Goal: Task Accomplishment & Management: Complete application form

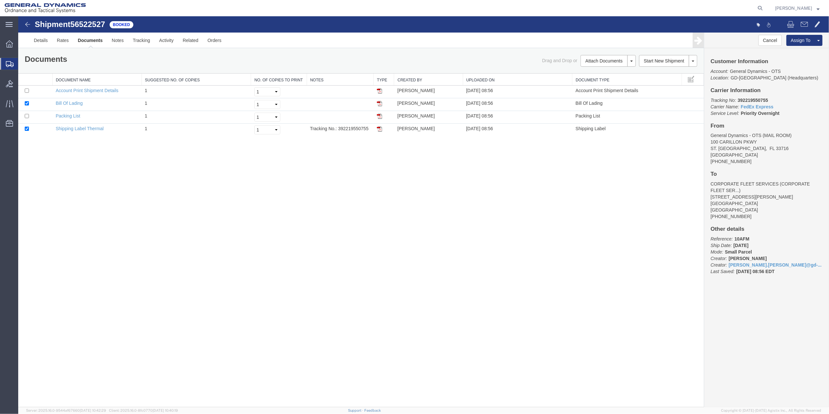
click at [0, 0] on span "Create Shipment" at bounding box center [0, 0] width 0 height 0
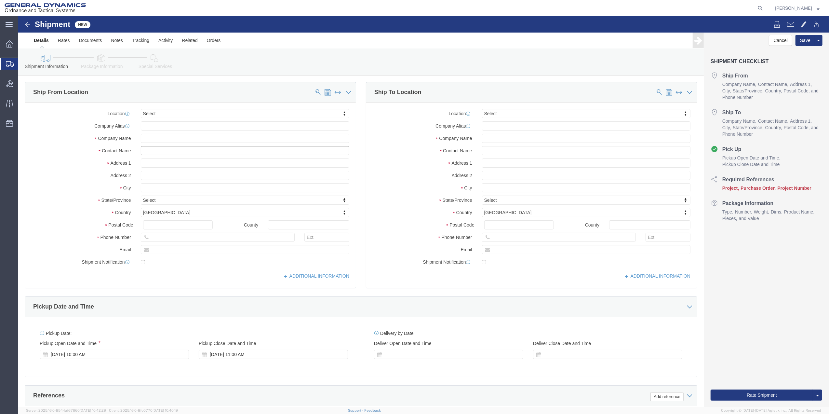
click input "text"
type input "bright"
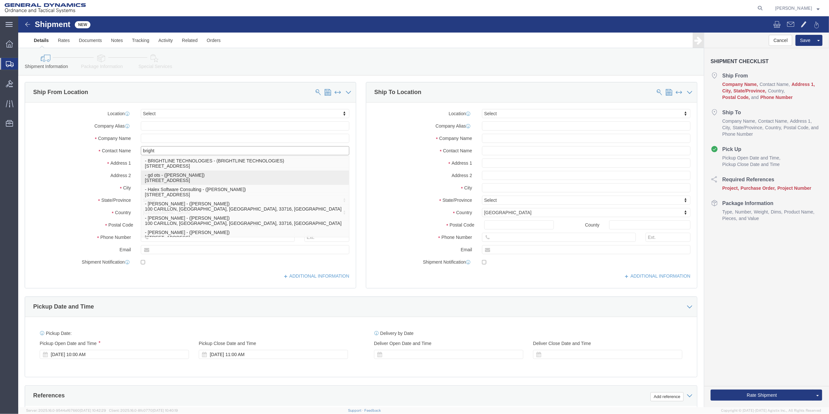
click p "- gd ots - ([PERSON_NAME]) [STREET_ADDRESS]"
select select "FL"
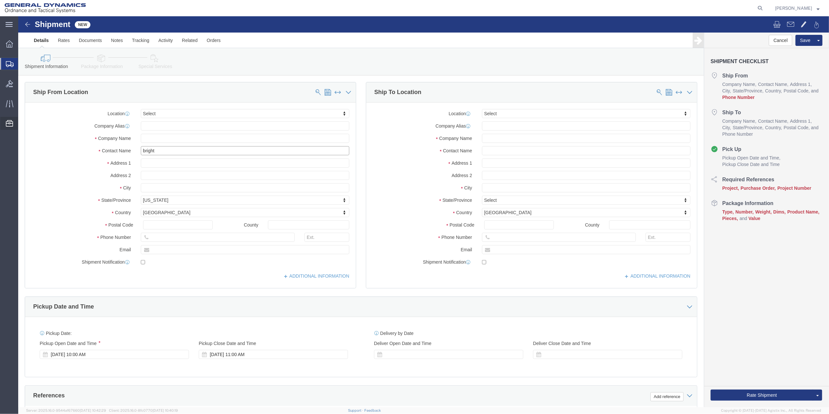
type input "[PERSON_NAME]"
click at [0, 0] on span "Address Book" at bounding box center [0, 0] width 0 height 0
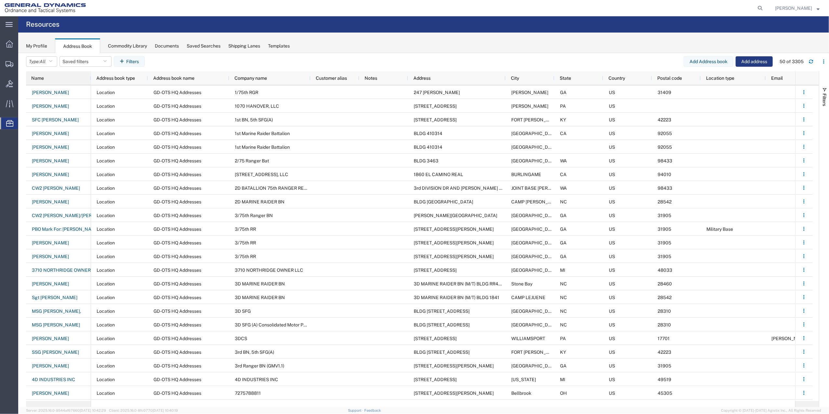
click at [53, 74] on div "Name" at bounding box center [59, 78] width 57 height 10
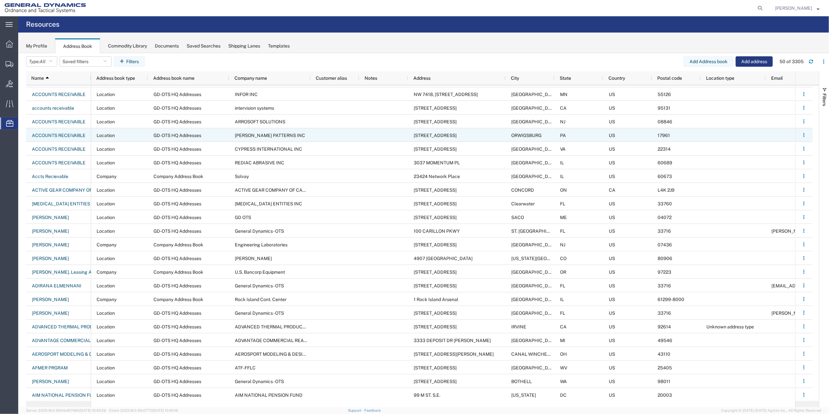
scroll to position [477, 0]
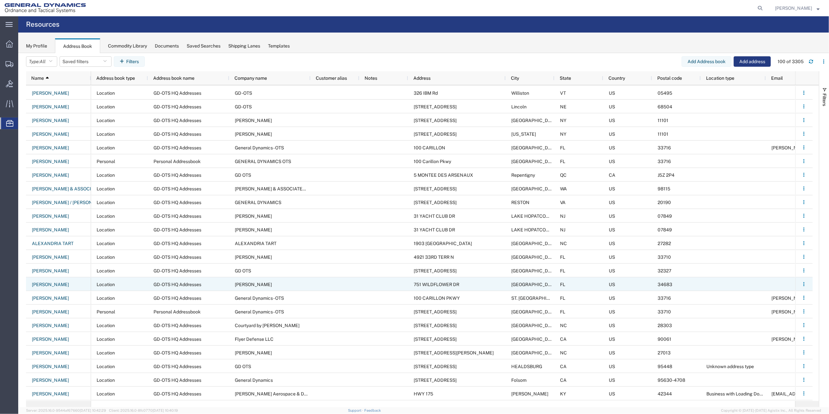
scroll to position [997, 0]
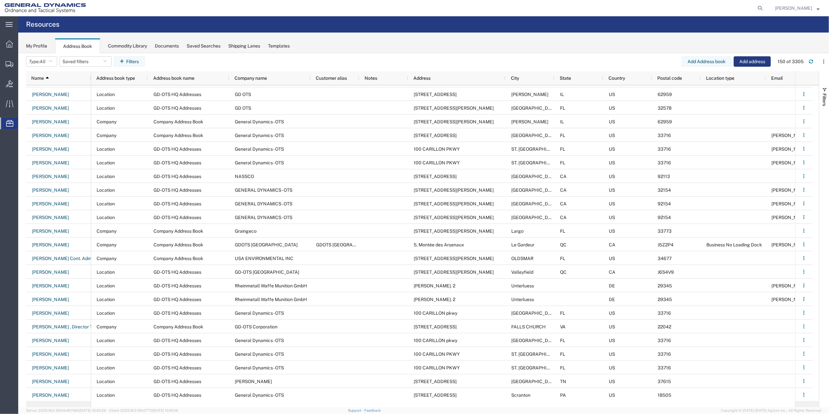
scroll to position [1734, 0]
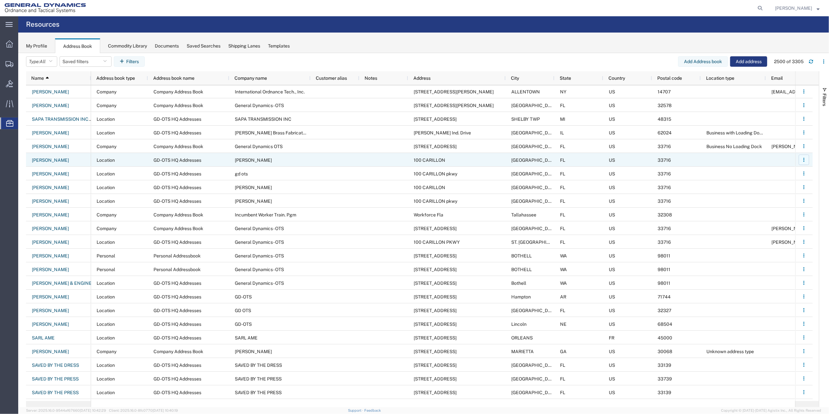
click at [804, 157] on icon "button" at bounding box center [803, 157] width 1 height 1
click at [778, 187] on link "Remove" at bounding box center [777, 187] width 48 height 12
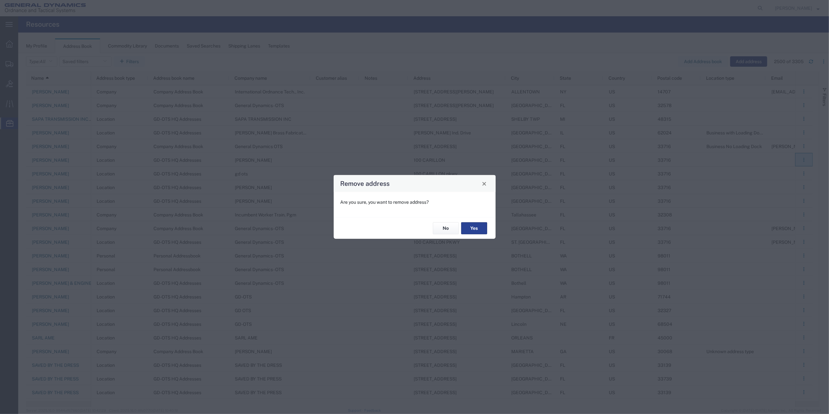
click at [475, 227] on button "Yes" at bounding box center [474, 228] width 26 height 12
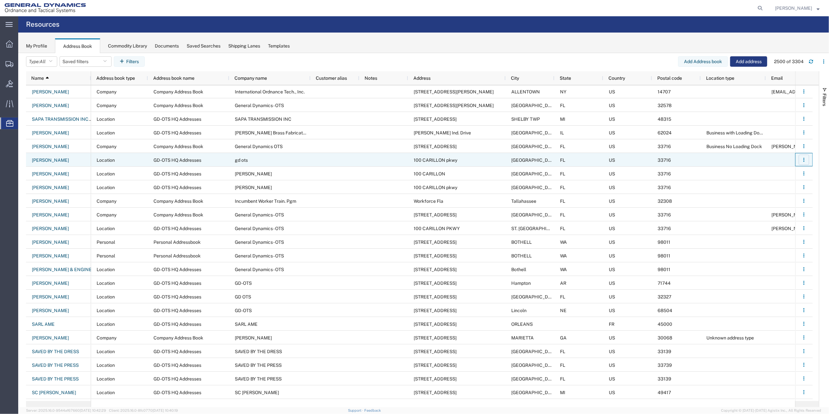
click at [804, 158] on icon "button" at bounding box center [803, 157] width 1 height 1
click at [778, 185] on link "Remove" at bounding box center [777, 187] width 48 height 12
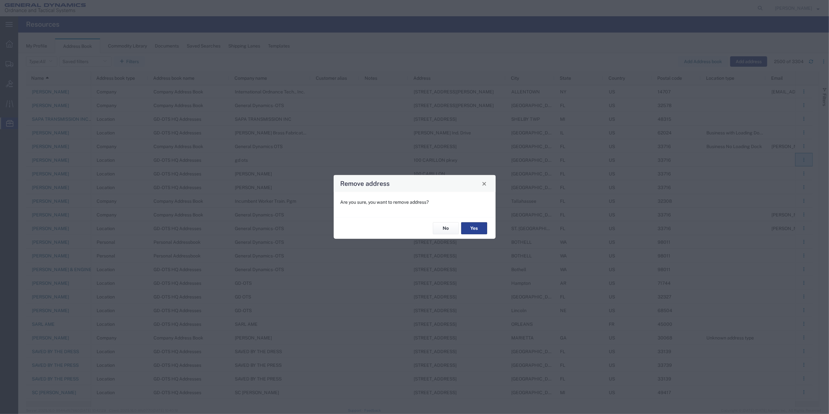
click at [471, 230] on button "Yes" at bounding box center [474, 228] width 26 height 12
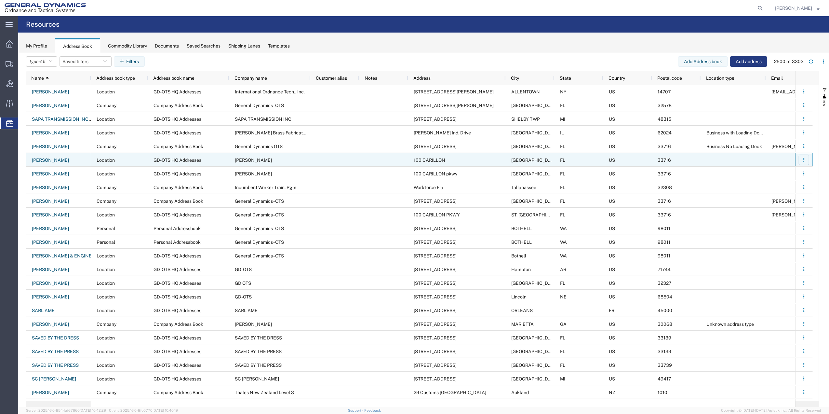
click at [805, 159] on icon "button" at bounding box center [803, 159] width 5 height 5
click at [770, 189] on link "Remove" at bounding box center [777, 187] width 48 height 12
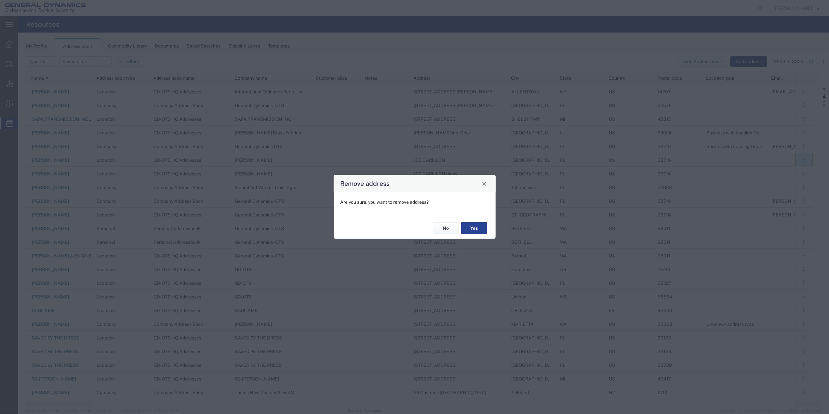
click at [470, 228] on button "Yes" at bounding box center [474, 228] width 26 height 12
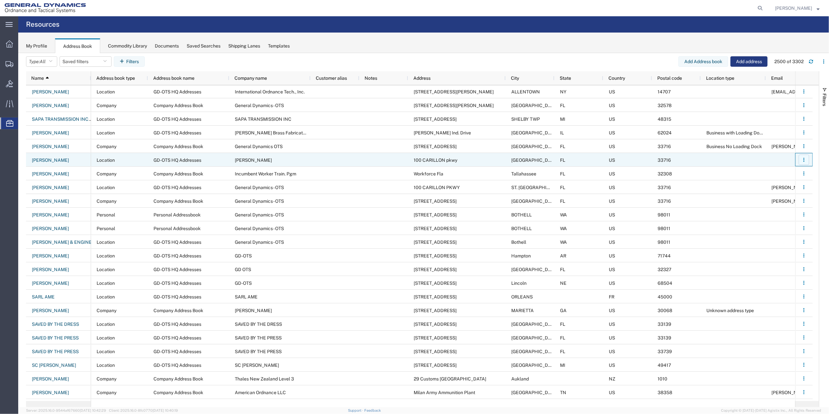
click at [804, 158] on icon "button" at bounding box center [803, 157] width 1 height 1
click at [761, 188] on link "Remove" at bounding box center [777, 187] width 48 height 12
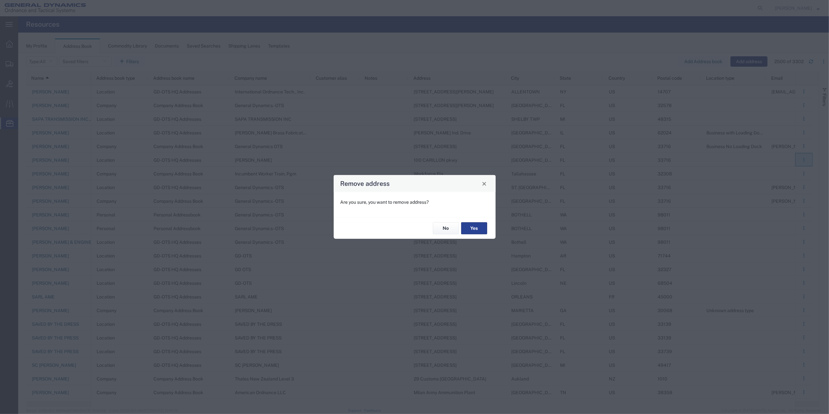
click at [475, 224] on button "Yes" at bounding box center [474, 228] width 26 height 12
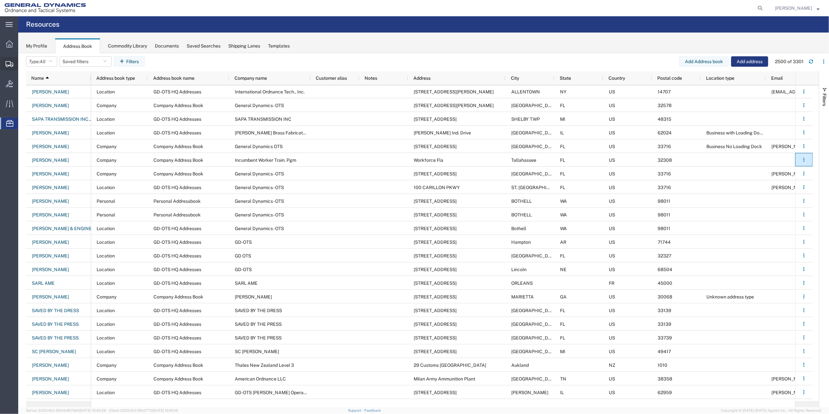
click at [0, 0] on span "Create Shipment" at bounding box center [0, 0] width 0 height 0
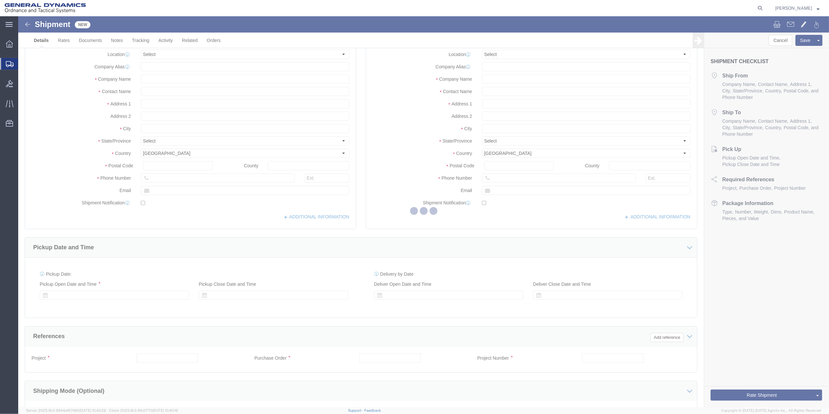
select select
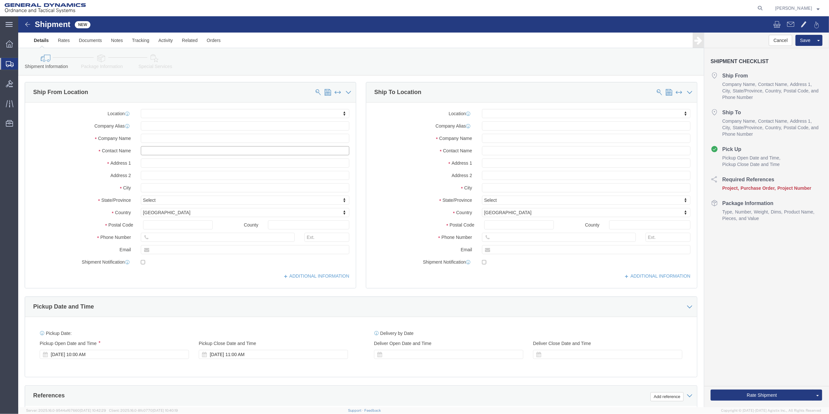
click input "text"
type input "[PERSON_NAME]"
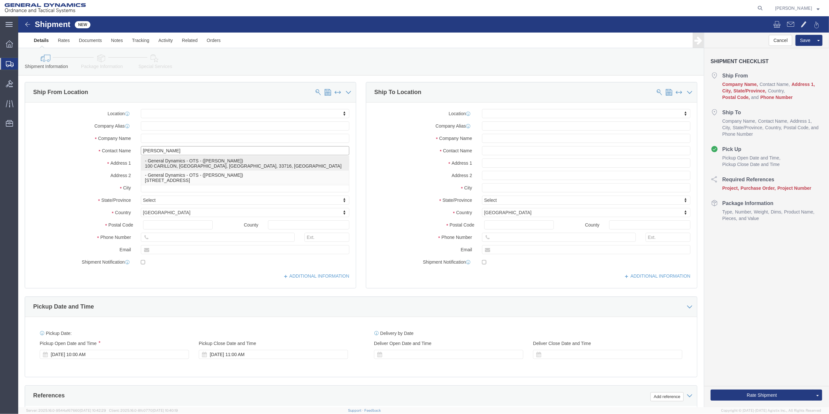
click p "- General Dynamics - OTS - ([PERSON_NAME]) 100 CARILLON, [GEOGRAPHIC_DATA], [GE…"
select select
type input "100 CARILLON"
type input "33716"
type input "[PHONE_NUMBER]"
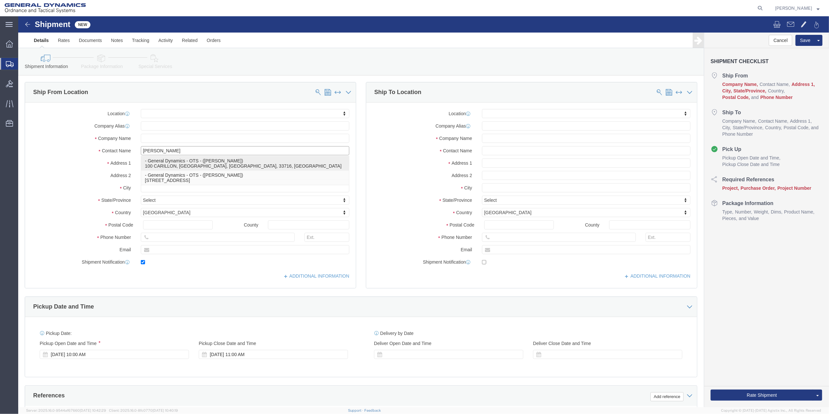
type input "[PERSON_NAME][EMAIL_ADDRESS][PERSON_NAME][DOMAIN_NAME]"
checkbox input "true"
type input "General Dynamics - OTS"
type input "[PERSON_NAME]"
type input "[GEOGRAPHIC_DATA]"
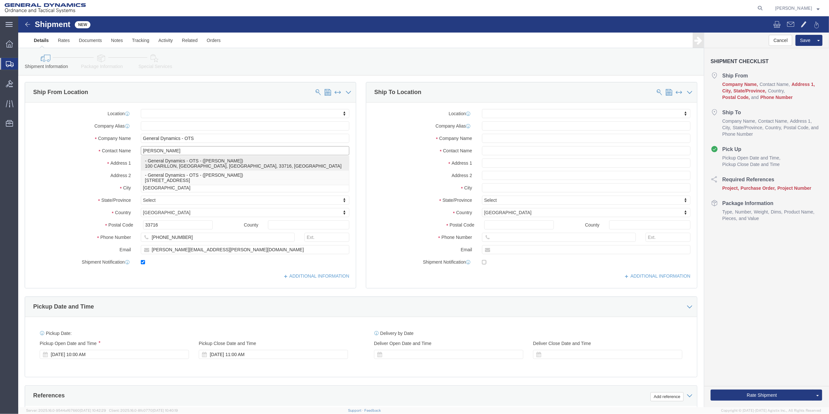
select select "FL"
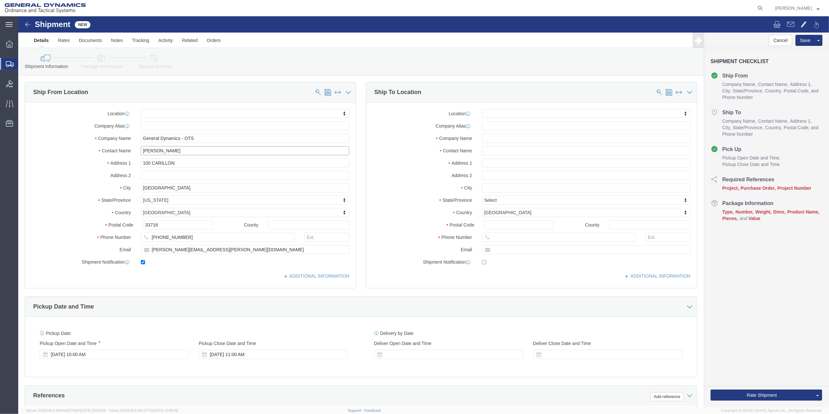
type input "[PERSON_NAME]"
click input "100 CARILLON"
type input "100 CARILLON PKWY"
select select
click input "[PERSON_NAME][EMAIL_ADDRESS][PERSON_NAME][DOMAIN_NAME]"
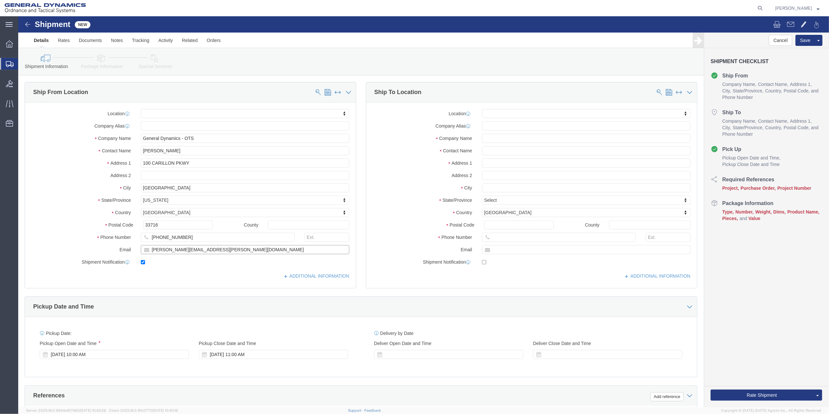
click input "[PERSON_NAME][EMAIL_ADDRESS][PERSON_NAME][DOMAIN_NAME]"
paste input "[PERSON_NAME].Bright"
drag, startPoint x: 159, startPoint y: 232, endPoint x: 127, endPoint y: 234, distance: 32.2
click div "[PERSON_NAME][EMAIL_ADDRESS][DOMAIN_NAME]"
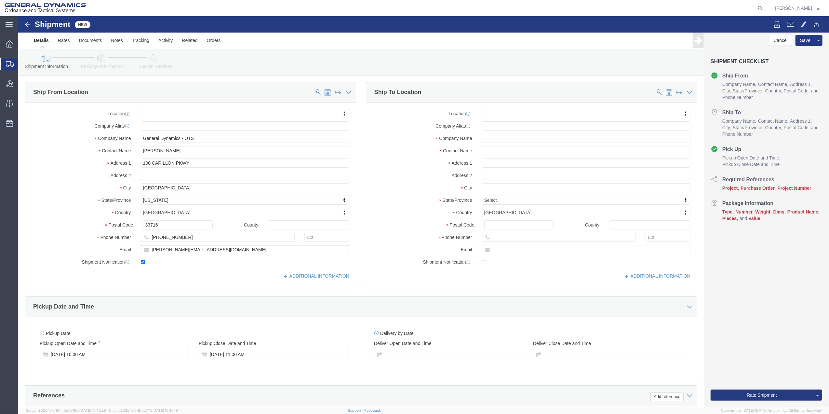
type input "[PERSON_NAME][EMAIL_ADDRESS][DOMAIN_NAME]"
click input "[PERSON_NAME]"
paste input "[PERSON_NAME].Bright"
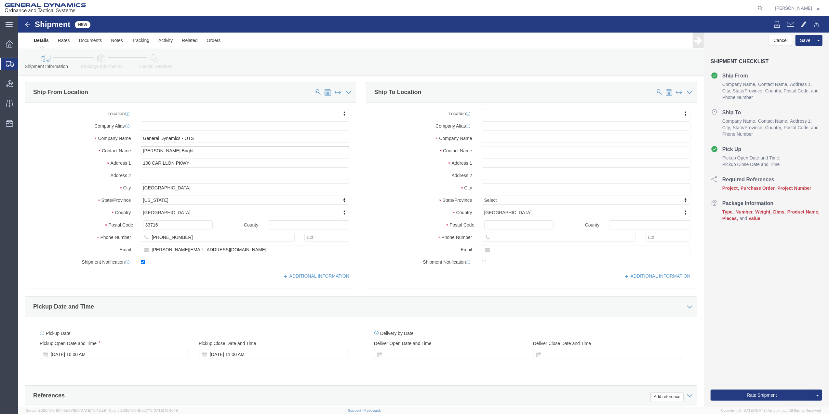
click input "[PERSON_NAME].Bright"
type input "[PERSON_NAME]"
click input "[PHONE_NUMBER]"
drag, startPoint x: 183, startPoint y: 219, endPoint x: 109, endPoint y: 220, distance: 73.5
click div "[PHONE_NUMBER]"
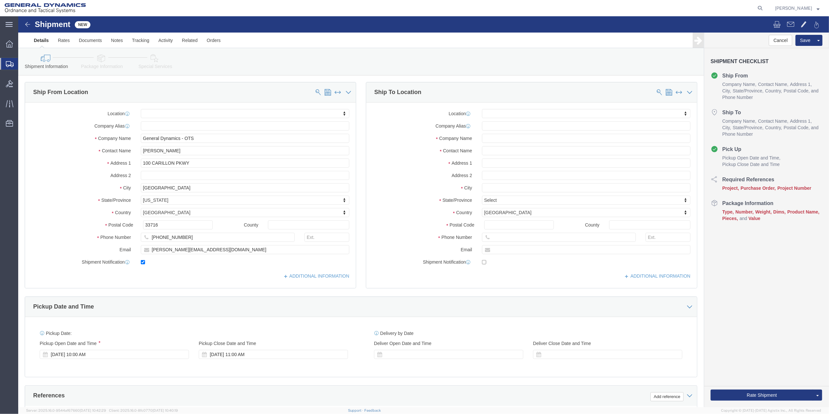
click label "Phone Number"
drag, startPoint x: 109, startPoint y: 220, endPoint x: 176, endPoint y: 218, distance: 67.3
click input "[PHONE_NUMBER]"
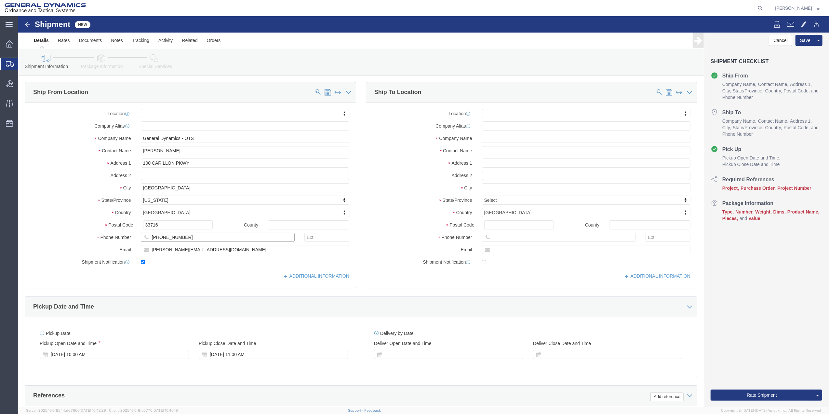
click input "[PHONE_NUMBER]"
paste input "486-1784"
type input "[PHONE_NUMBER]"
click span
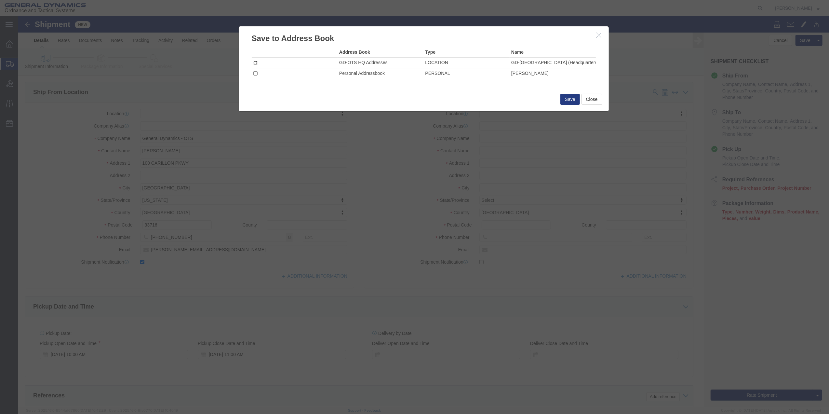
click input "checkbox"
checkbox input "true"
click button "Save"
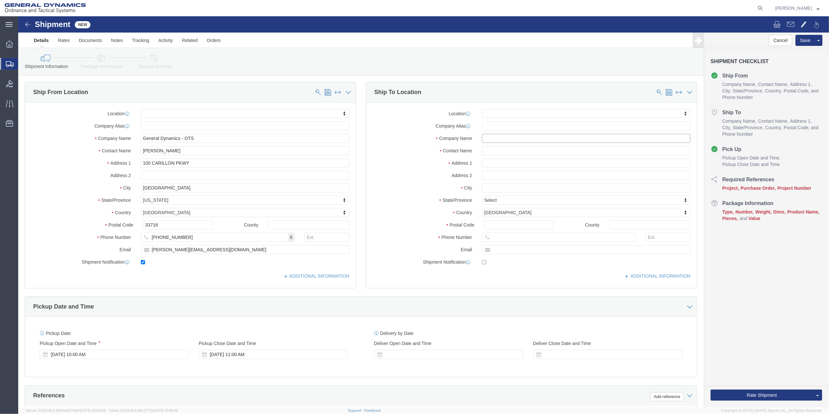
click input "text"
type input "[PERSON_NAME]"
click input "text"
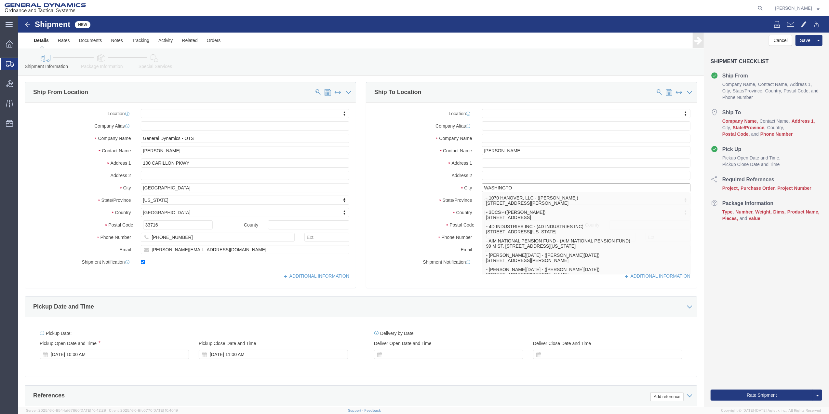
type input "[US_STATE]"
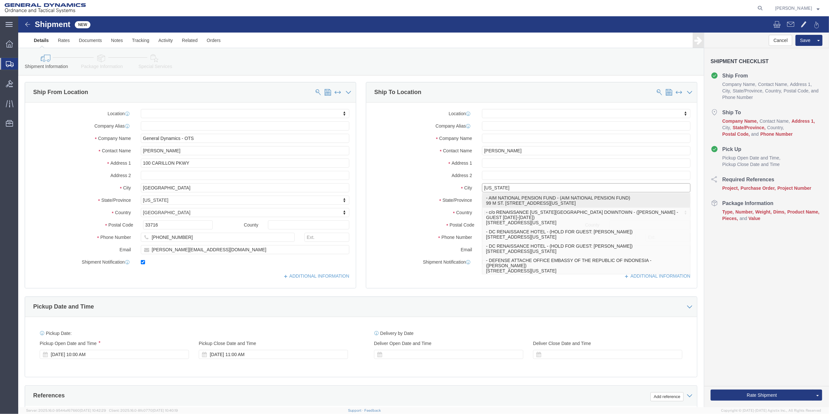
click p "- AIM NATIONAL PENSION FUND - (AIM NATIONAL PENSION FUND) 99 M ST. [STREET_ADDR…"
select select
type input "99 M ST. S.E."
type input "SUITE 600"
type input "20003"
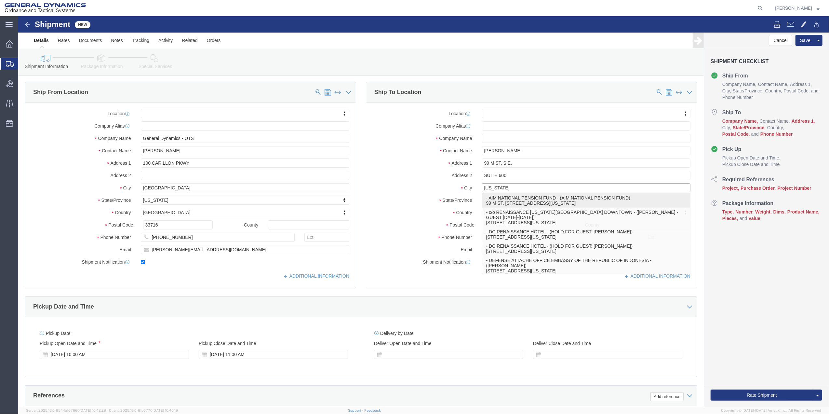
type input "AIM NATIONAL PENSION FUND"
type input "[US_STATE]"
select select "DC"
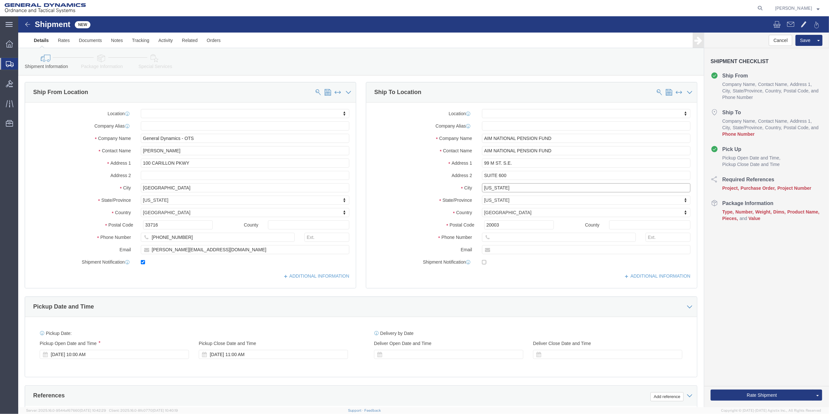
type input "[US_STATE]"
select select
click input "AIM NATIONAL PENSION FUND"
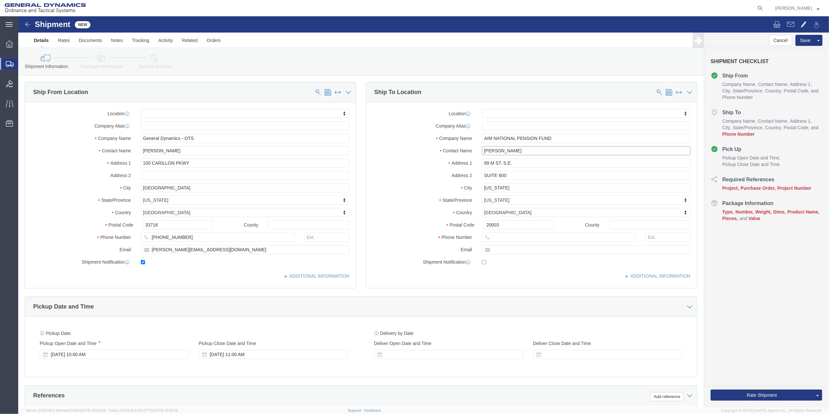
type input "[PERSON_NAME]"
click input "AIM NATIONAL PENSION FUND"
drag, startPoint x: 545, startPoint y: 121, endPoint x: 456, endPoint y: 127, distance: 88.9
click div "Location My Profile Location GD-OTS [GEOGRAPHIC_DATA] (Commerce) GD-OTS [GEOGRA…"
type input "JENNER & BLOCK"
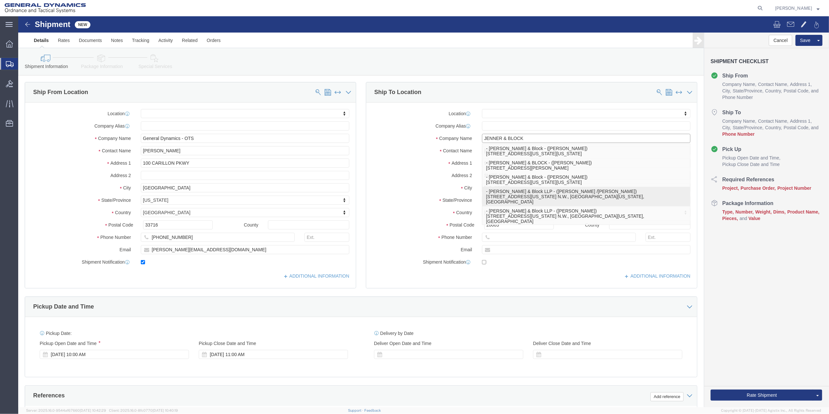
click p "- [PERSON_NAME] & Block LLP - ([PERSON_NAME] /[PERSON_NAME]) [STREET_ADDRESS][U…"
select select
type input "[STREET_ADDRESS][US_STATE] N.W."
type input "STE 900"
type input "20001"
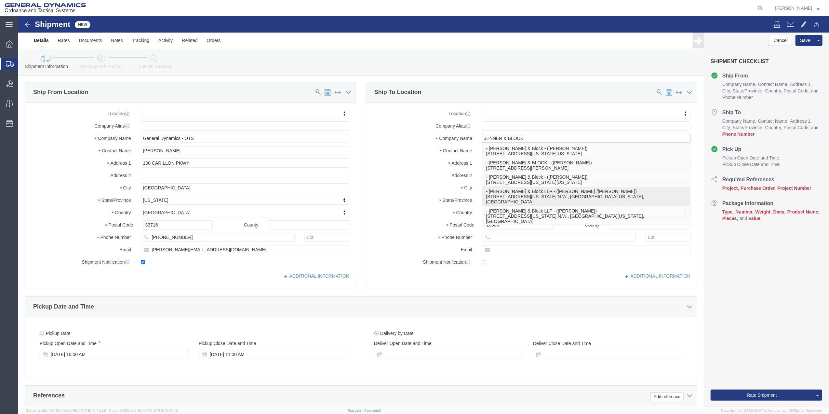
type input "2026396045"
type input "Jenner & Block LLP"
type input "[PERSON_NAME] /[PERSON_NAME]"
select select "DC"
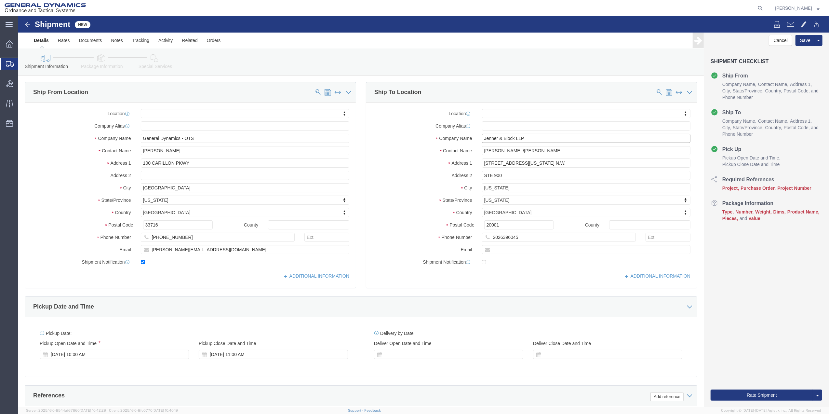
type input "Jenner & Block LLP"
click input "[PERSON_NAME] /[PERSON_NAME]"
type input "[PERSON_NAME]"
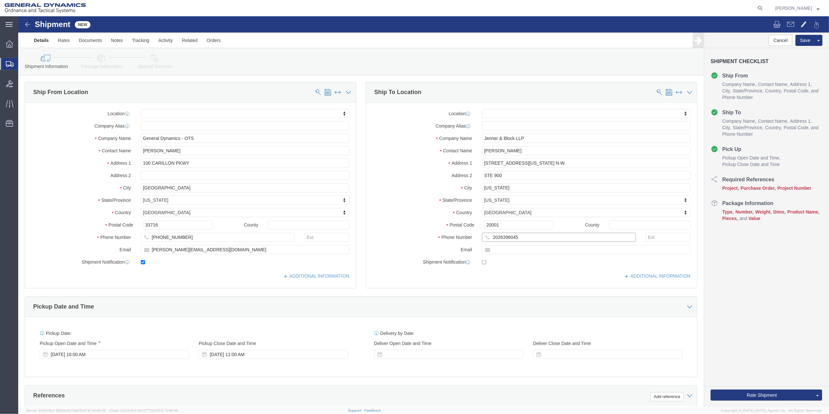
click input "2026396045"
click span
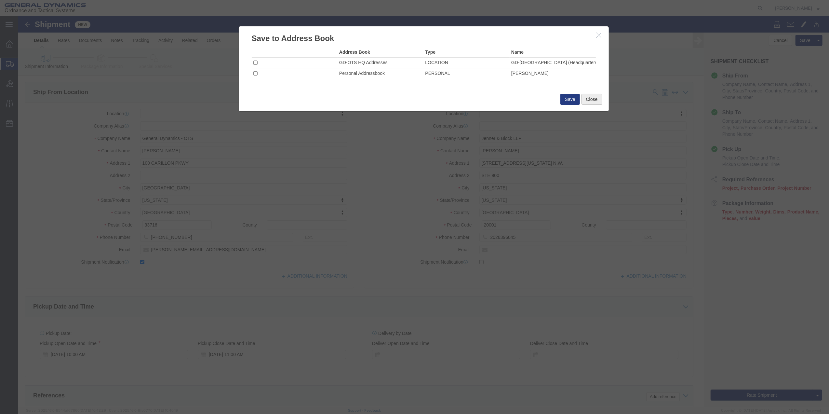
click button "Close"
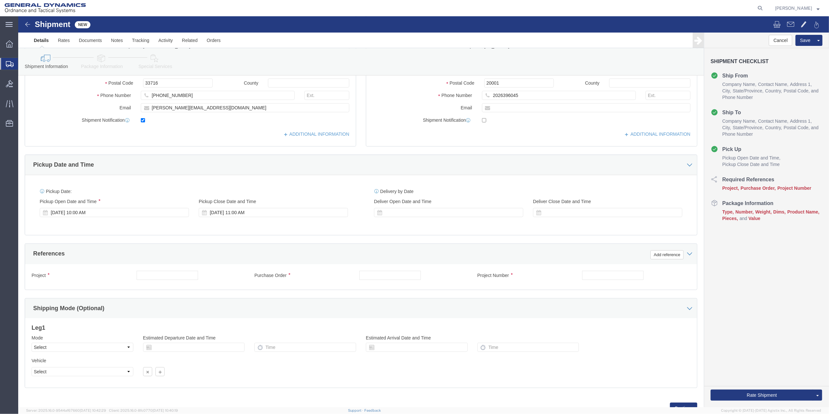
scroll to position [170, 0]
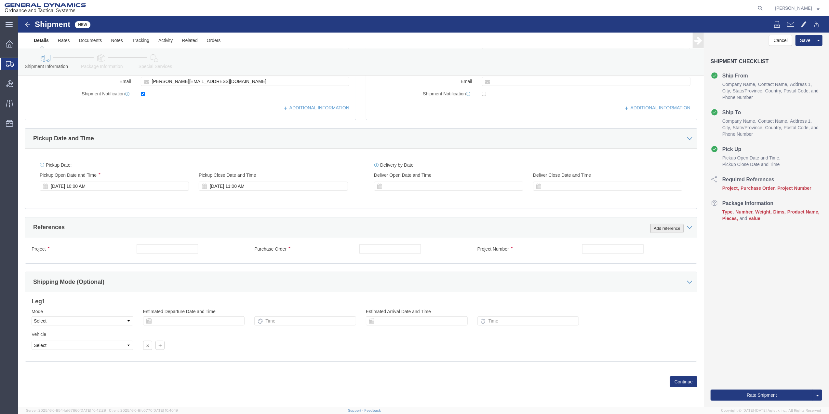
click button "Add reference"
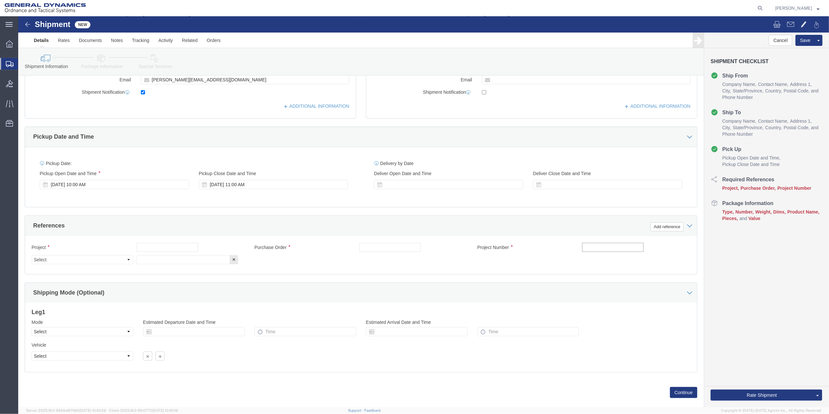
click input "text"
type input "LEG 10"
click input "text"
paste input "LEG 10"
type input "LEG 10"
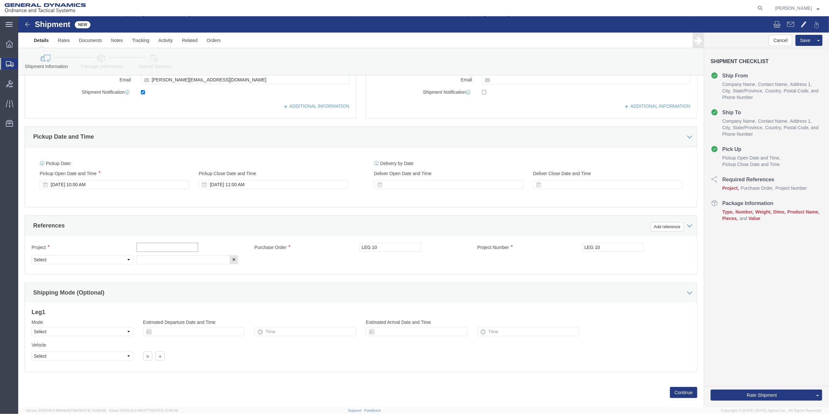
click input "text"
paste input "LEG 10"
type input "LEG 10"
click input "text"
paste input "LEG 10"
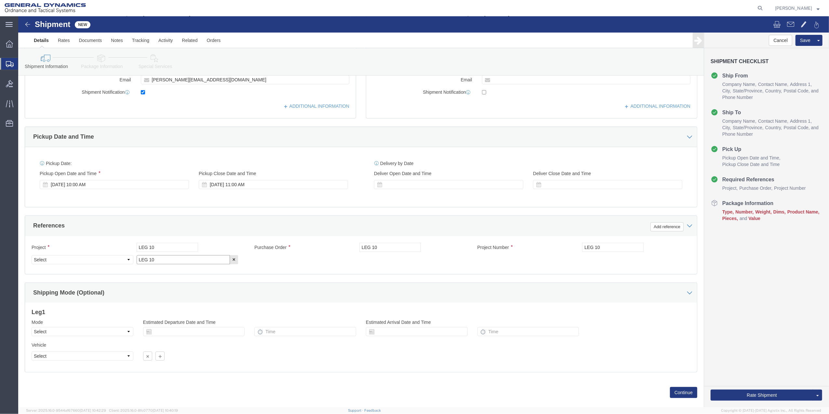
type input "LEG 10"
click select "Select Account Type Activity ID Airline Appointment Number ASN Batch Request # …"
select select "DEPT"
click select "Select Account Type Activity ID Airline Appointment Number ASN Batch Request # …"
click link "Package Information"
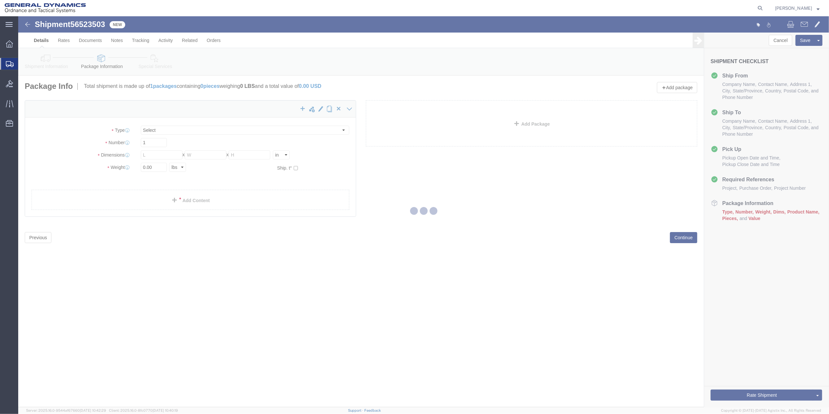
select select "CBOX"
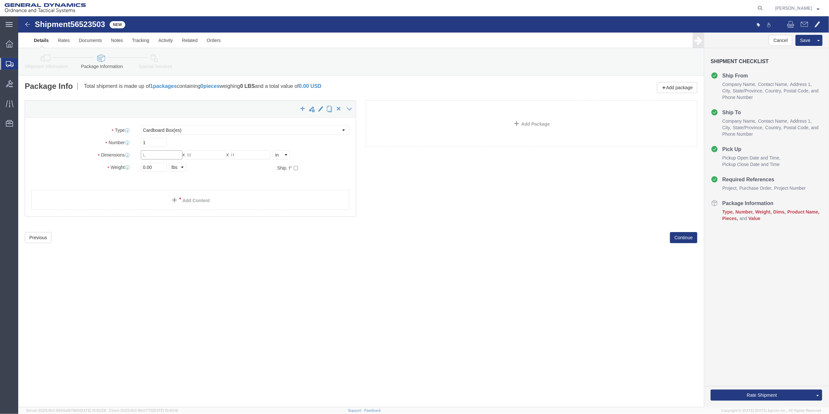
click input "text"
type input "6"
type input "9"
type input "1.5"
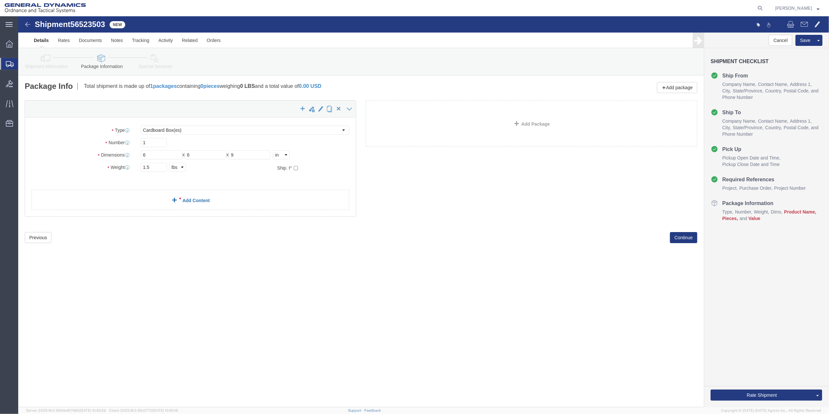
click link "Add Content"
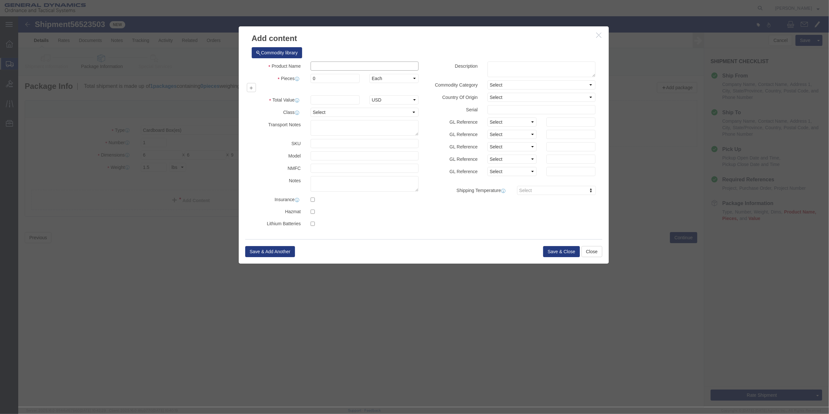
click input "text"
type input "PAPER"
type input "100"
select select "US"
click input "0"
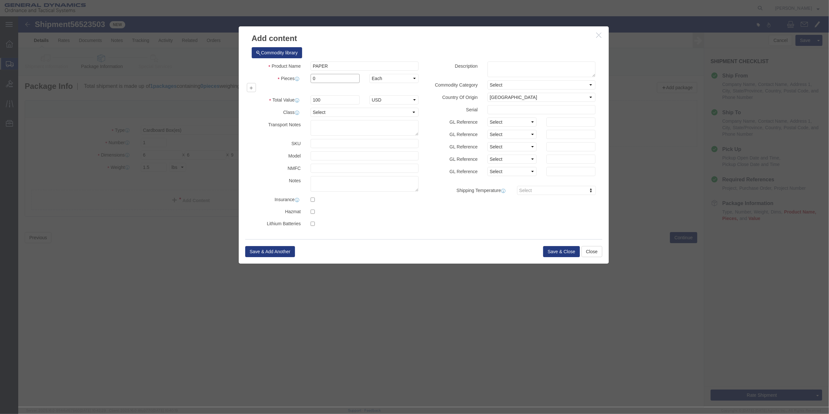
type input "01"
click select "Select 50 55 60 65 70 85 92.5 100 125 175 250 300 400"
select select "70"
click select "Select 50 55 60 65 70 85 92.5 100 125 175 250 300 400"
click button "Save & Close"
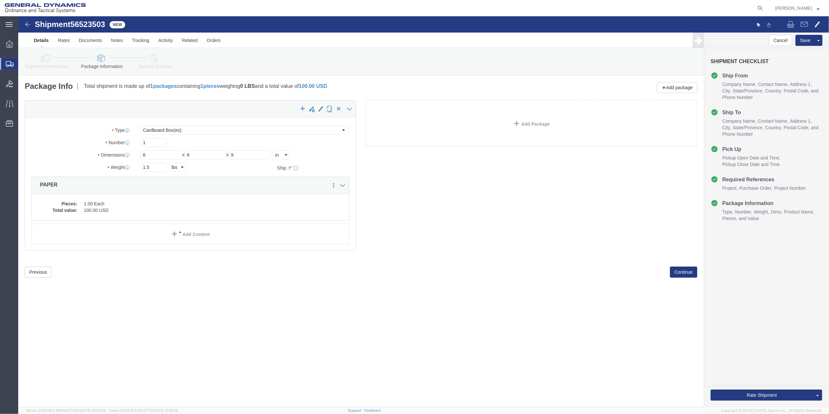
click link "Special Services"
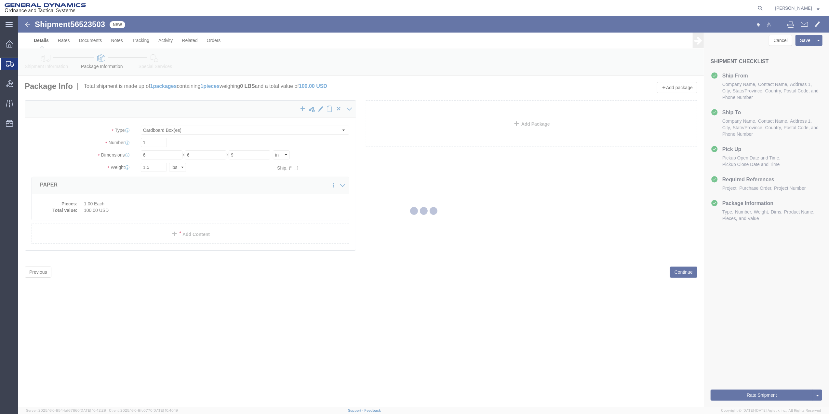
select select
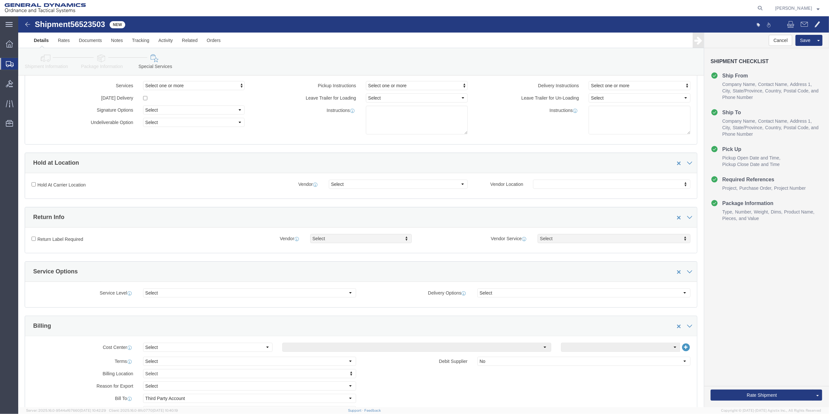
scroll to position [130, 0]
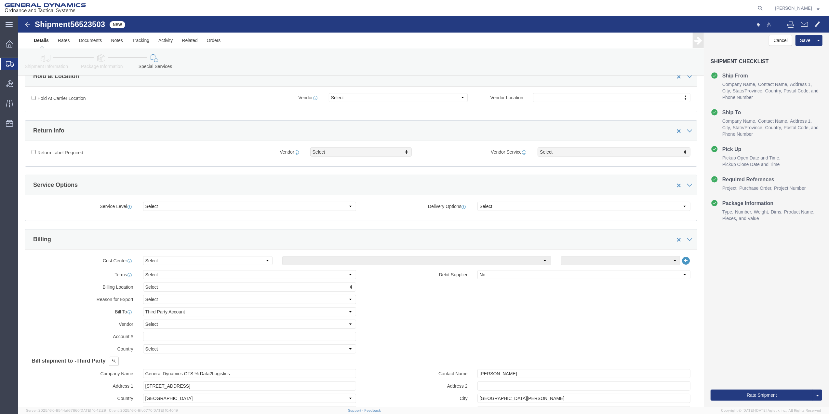
click div "Cost Center Select Buyer Cost Center Department Operations Number Order Number …"
drag, startPoint x: 147, startPoint y: 248, endPoint x: 150, endPoint y: 251, distance: 4.0
click select "Select Buyer Cost Center Department Operations Number Order Number Sales Person"
select select "DEPARTMENT"
click select "Select Buyer Cost Center Department Operations Number Order Number Sales Person"
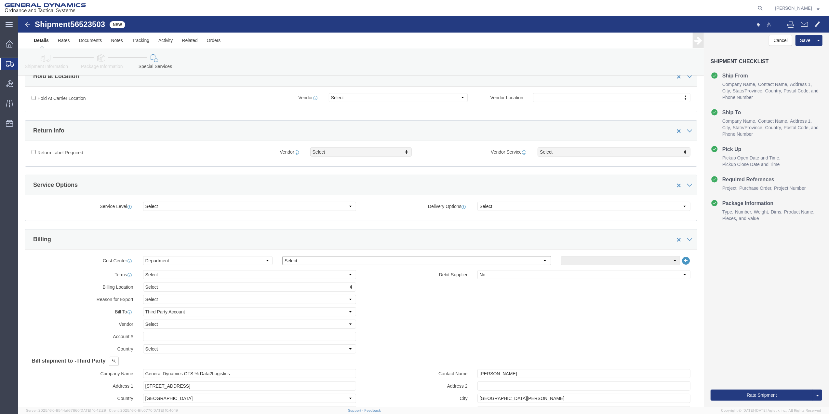
click select "Select [GEOGRAPHIC_DATA] [GEOGRAPHIC_DATA] [GEOGRAPHIC_DATA] [GEOGRAPHIC_DATA] …"
select select "1763983"
click select "Select [GEOGRAPHIC_DATA] [GEOGRAPHIC_DATA] [GEOGRAPHIC_DATA] [GEOGRAPHIC_DATA] …"
click select "Select 10AFM 10GAG 10GAH 10GFL 10GFO 10GIE 10GIS 30MABS St [PERSON_NAME] Program"
select select "214681"
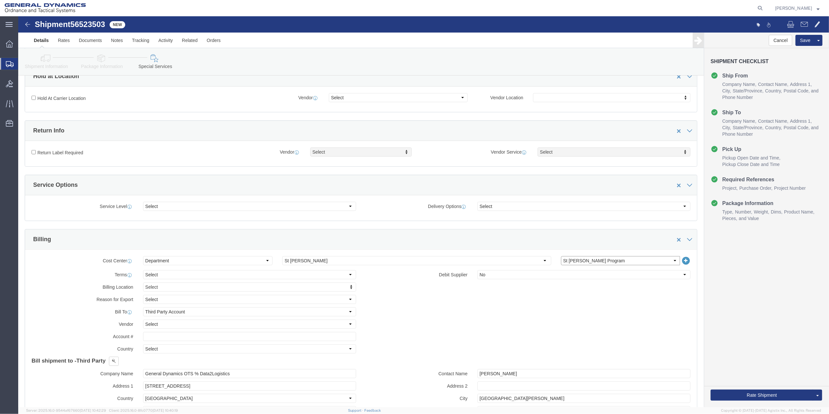
click select "Select 10AFM 10GAG 10GAH 10GFL 10GFO 10GIE 10GIS 30MABS St [PERSON_NAME] Program"
click input "General Dynamics OTS % Data2Logistics"
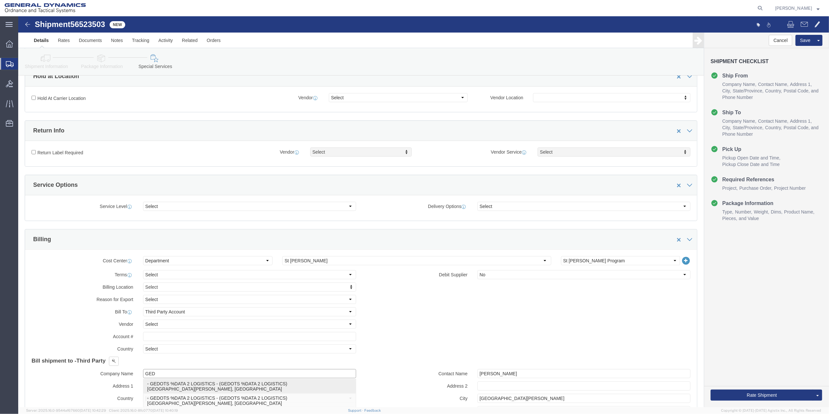
click p "- GEDOTS %DATA 2 LOGISTICS - (GEDOTS %DATA 2 LOGISTICS) [GEOGRAPHIC_DATA][PERSO…"
type input "GEDOTS %DATA 2 LOGISTICS"
type input "PO BOX 61050"
type input "GEDOTS %DATA 2 LOGISTICS"
type input "FORT [PERSON_NAME]"
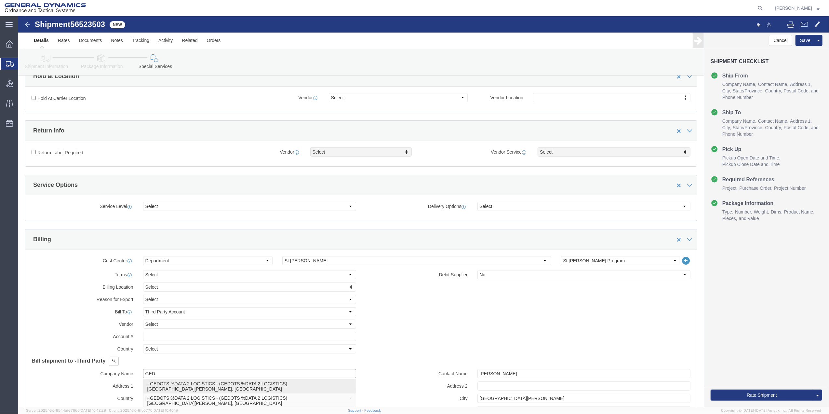
type input "33906"
select select "FL"
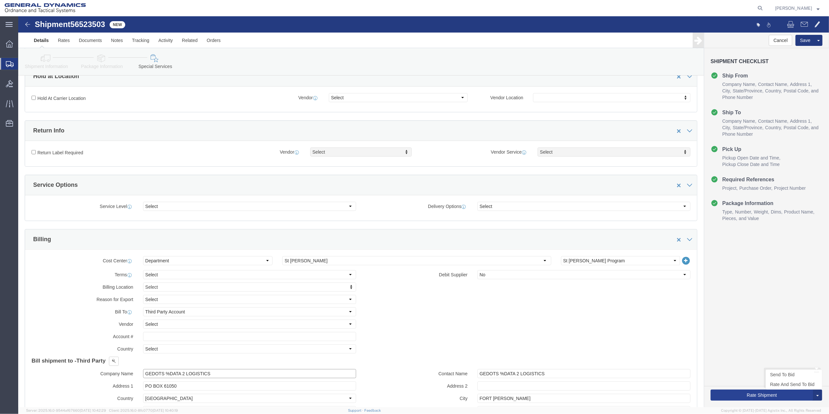
type input "GEDOTS %DATA 2 LOGISTICS"
drag, startPoint x: 723, startPoint y: 378, endPoint x: 549, endPoint y: 362, distance: 175.0
click button "Rate Shipment"
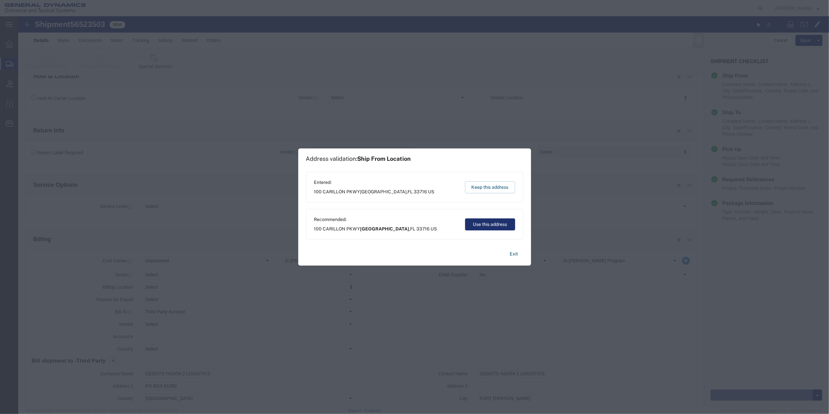
click at [505, 224] on button "Use this address" at bounding box center [490, 224] width 50 height 12
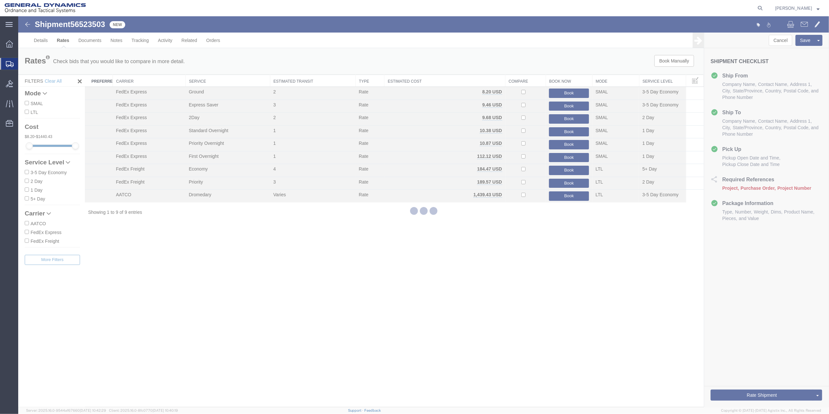
scroll to position [0, 0]
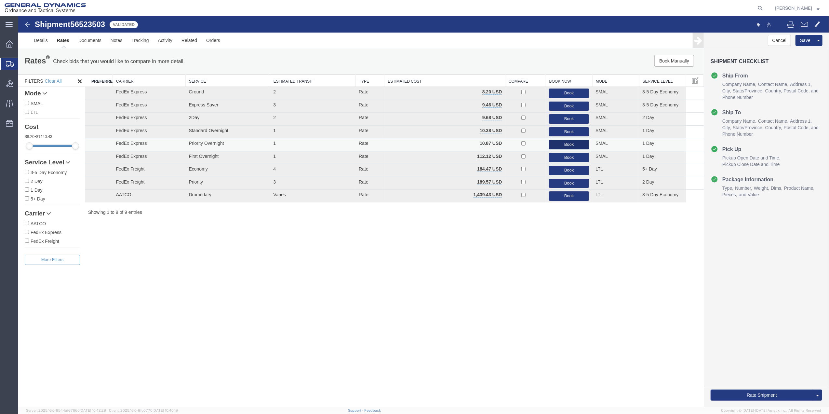
click at [571, 143] on button "Book" at bounding box center [569, 144] width 40 height 9
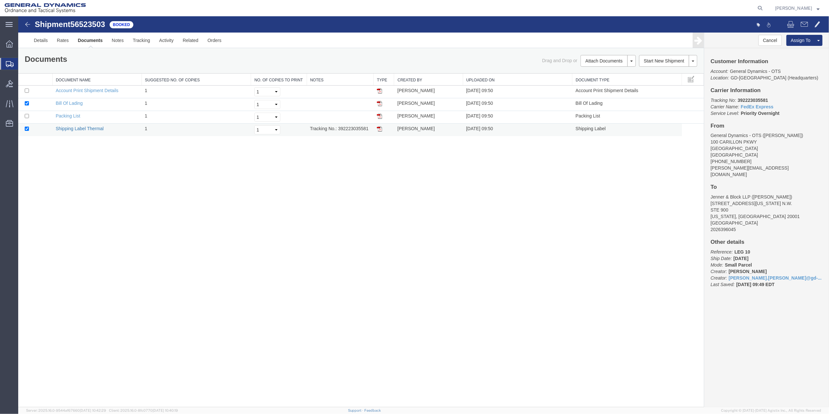
click at [81, 130] on link "Shipping Label Thermal" at bounding box center [80, 128] width 48 height 5
